Goal: Information Seeking & Learning: Learn about a topic

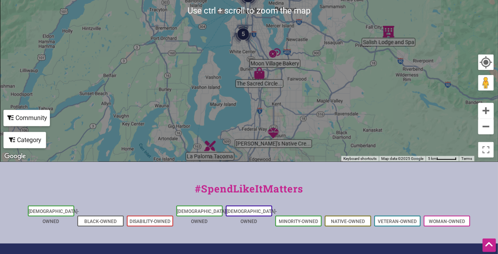
scroll to position [271, 0]
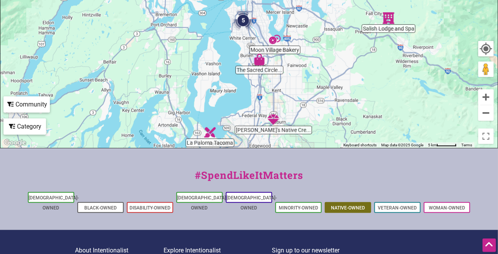
click at [344, 205] on link "Native-Owned" at bounding box center [348, 207] width 34 height 5
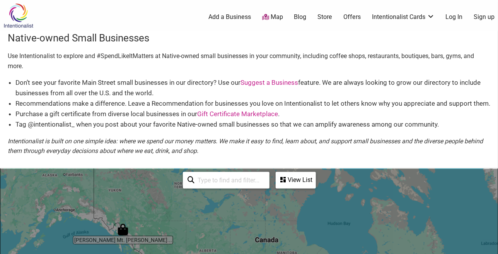
scroll to position [155, 0]
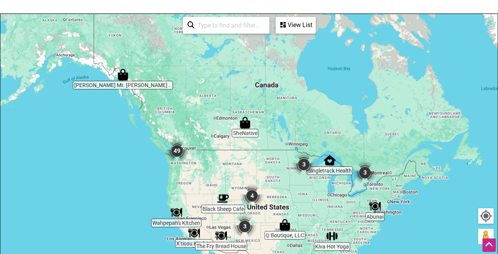
click at [207, 172] on div "To navigate, press the arrow keys." at bounding box center [248, 164] width 497 height 301
click at [161, 152] on div "To navigate, press the arrow keys." at bounding box center [248, 164] width 497 height 301
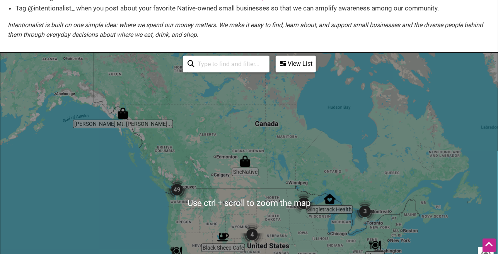
scroll to position [193, 0]
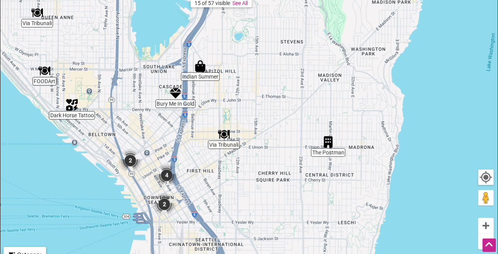
click at [48, 75] on img "FOODArt" at bounding box center [45, 71] width 18 height 18
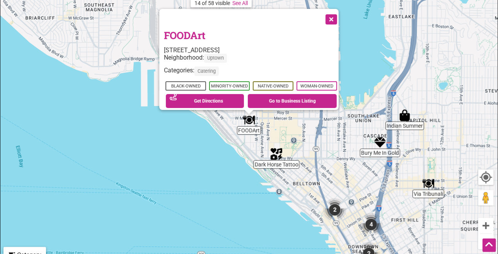
click at [336, 15] on button "Close" at bounding box center [330, 18] width 19 height 19
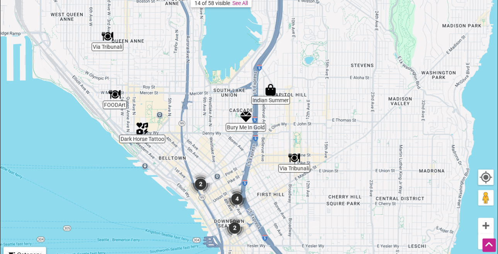
drag, startPoint x: 321, startPoint y: 146, endPoint x: 184, endPoint y: 119, distance: 139.6
click at [184, 119] on div "To navigate, press the arrow keys." at bounding box center [248, 125] width 497 height 301
click at [271, 91] on img "Indian Summer" at bounding box center [271, 90] width 18 height 18
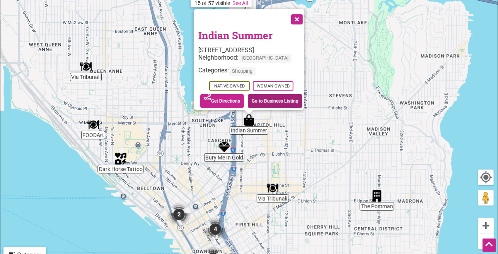
click at [267, 97] on link "Go to Business Listing" at bounding box center [275, 101] width 55 height 14
click at [275, 187] on img "Via Tribunali" at bounding box center [273, 188] width 18 height 18
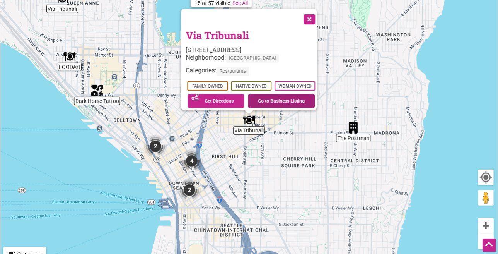
click at [276, 99] on link "Go to Business Listing" at bounding box center [281, 101] width 67 height 14
click at [354, 132] on img "The Postman" at bounding box center [354, 128] width 18 height 18
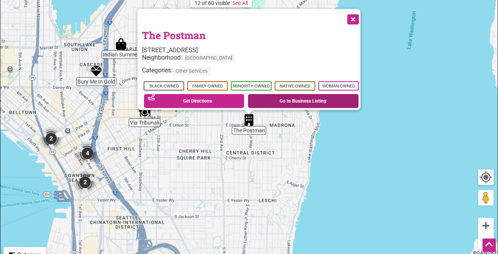
click at [331, 97] on link "Go to Business Listing" at bounding box center [303, 101] width 111 height 14
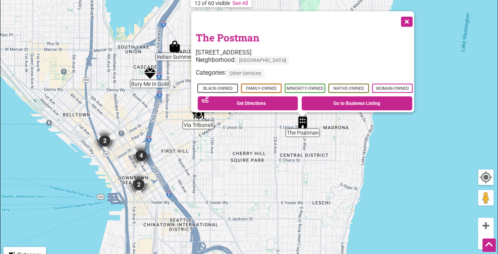
drag, startPoint x: 186, startPoint y: 143, endPoint x: 241, endPoint y: 145, distance: 54.6
click at [241, 145] on div "To navigate, press the arrow keys. The Postman 2715 E Union St, Seattle, WA 981…" at bounding box center [248, 125] width 497 height 301
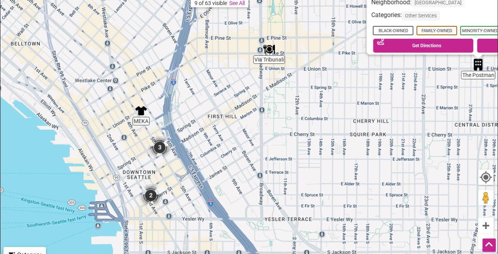
drag, startPoint x: 123, startPoint y: 160, endPoint x: 246, endPoint y: 109, distance: 133.5
click at [246, 109] on div "To navigate, press the arrow keys. The Postman 2715 E Union St, Seattle, WA 981…" at bounding box center [248, 125] width 497 height 301
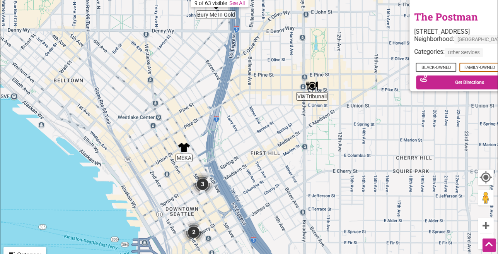
drag, startPoint x: 83, startPoint y: 155, endPoint x: 246, endPoint y: 143, distance: 163.3
click at [246, 143] on div "To navigate, press the arrow keys. The Postman 2715 E Union St, Seattle, WA 981…" at bounding box center [248, 125] width 497 height 301
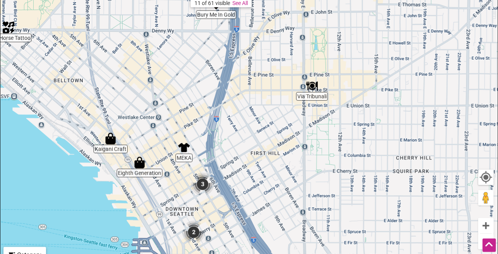
click at [184, 149] on img "MEKA" at bounding box center [184, 147] width 18 height 18
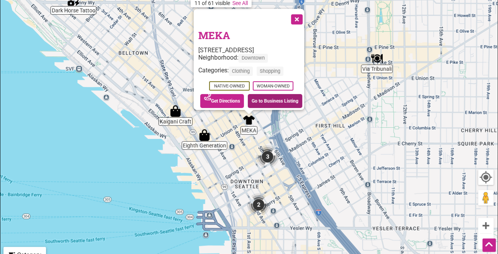
click at [255, 98] on link "Go to Business Listing" at bounding box center [275, 101] width 55 height 14
click at [270, 153] on img "3" at bounding box center [267, 156] width 29 height 29
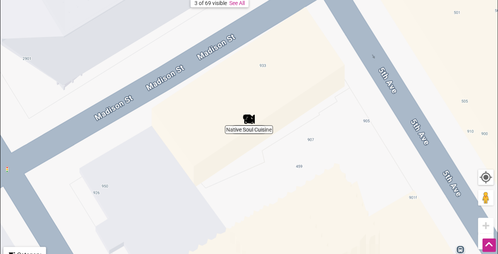
click at [249, 116] on img "Native Soul Cuisine" at bounding box center [249, 119] width 18 height 18
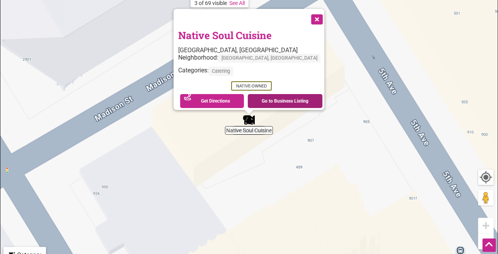
click at [265, 95] on link "Go to Business Listing" at bounding box center [285, 101] width 75 height 14
click at [307, 17] on button "Close" at bounding box center [316, 18] width 19 height 19
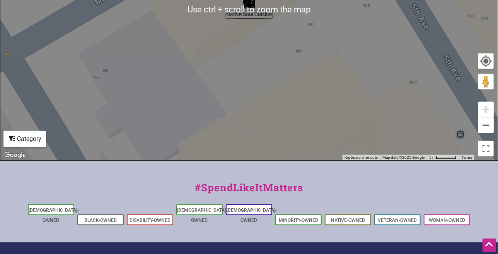
scroll to position [271, 0]
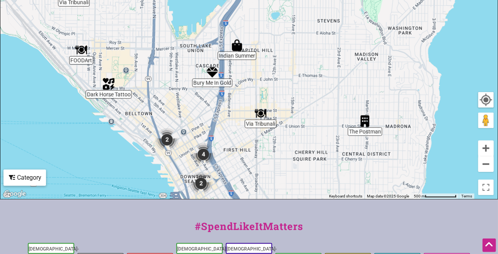
drag, startPoint x: 194, startPoint y: 41, endPoint x: 180, endPoint y: 125, distance: 85.1
click at [180, 125] on div "To navigate, press the arrow keys." at bounding box center [248, 48] width 497 height 301
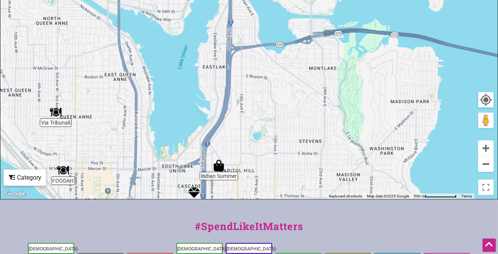
drag, startPoint x: 200, startPoint y: 50, endPoint x: 191, endPoint y: 172, distance: 122.5
click at [192, 171] on div "To navigate, press the arrow keys." at bounding box center [248, 48] width 497 height 301
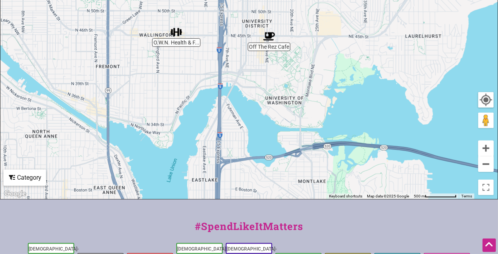
drag, startPoint x: 242, startPoint y: 44, endPoint x: 228, endPoint y: 167, distance: 123.4
click at [228, 167] on div "To navigate, press the arrow keys." at bounding box center [248, 48] width 497 height 301
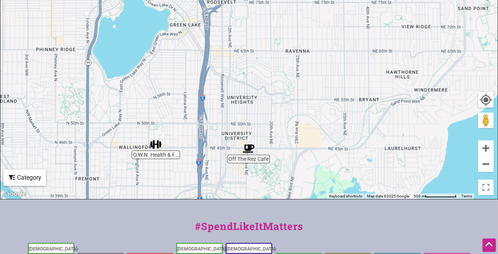
click at [239, 159] on div "To navigate, press the arrow keys." at bounding box center [248, 48] width 497 height 301
click at [251, 146] on img "Off The Rez Cafe" at bounding box center [249, 149] width 18 height 18
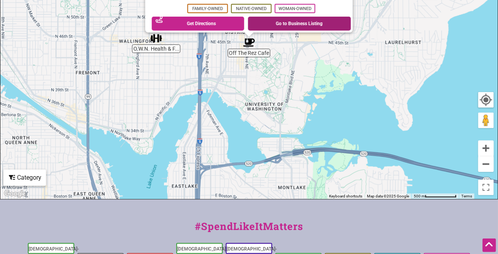
click at [273, 17] on link "Go to Business Listing" at bounding box center [299, 24] width 103 height 14
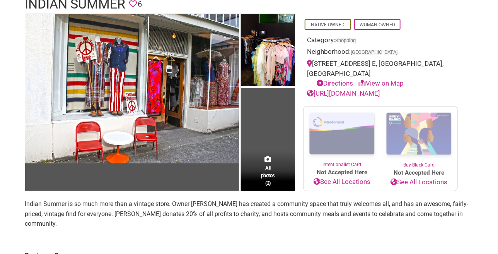
scroll to position [116, 0]
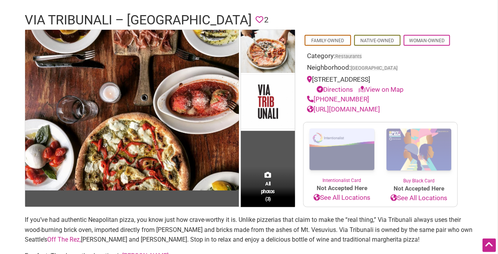
scroll to position [39, 0]
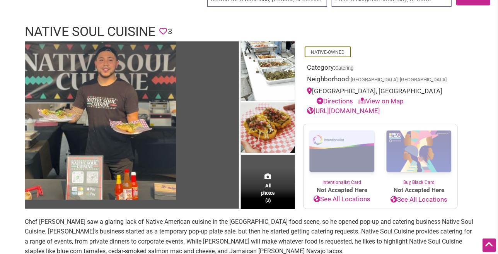
scroll to position [39, 0]
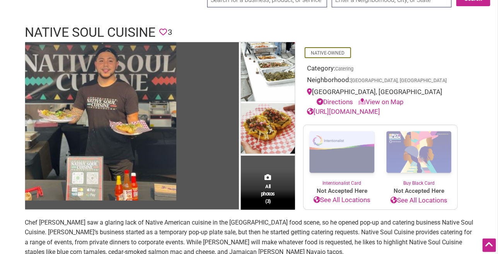
click at [359, 113] on link "[URL][DOMAIN_NAME]" at bounding box center [343, 112] width 73 height 8
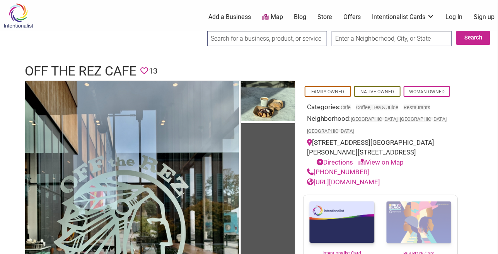
click at [335, 178] on link "[URL][DOMAIN_NAME]" at bounding box center [343, 182] width 73 height 8
